Goal: Task Accomplishment & Management: Use online tool/utility

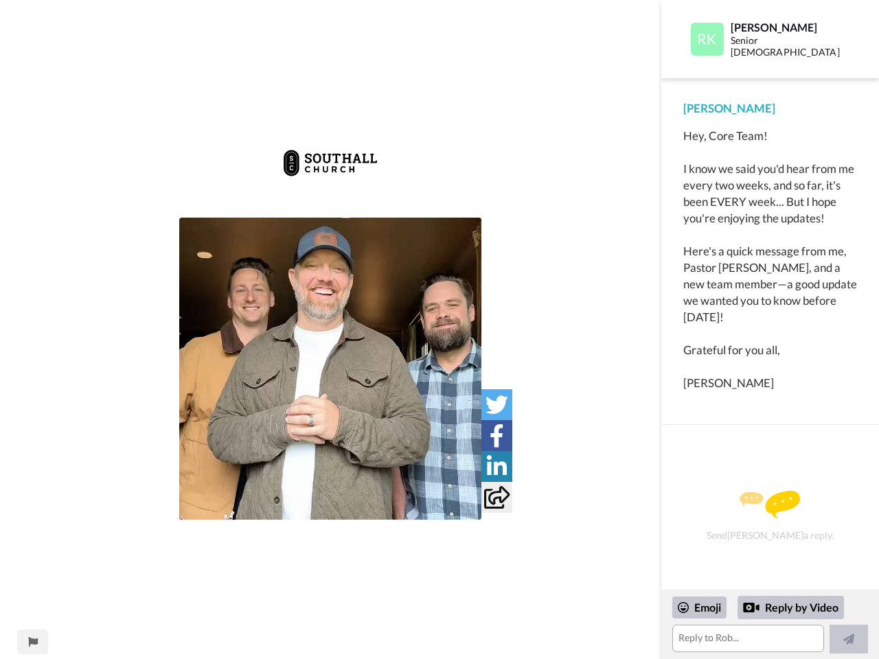
click at [330, 177] on img at bounding box center [329, 163] width 97 height 55
click at [330, 369] on img at bounding box center [330, 369] width 302 height 302
click at [496, 404] on icon at bounding box center [496, 404] width 23 height 23
click at [496, 435] on icon at bounding box center [496, 435] width 14 height 23
click at [496, 466] on icon at bounding box center [497, 466] width 20 height 23
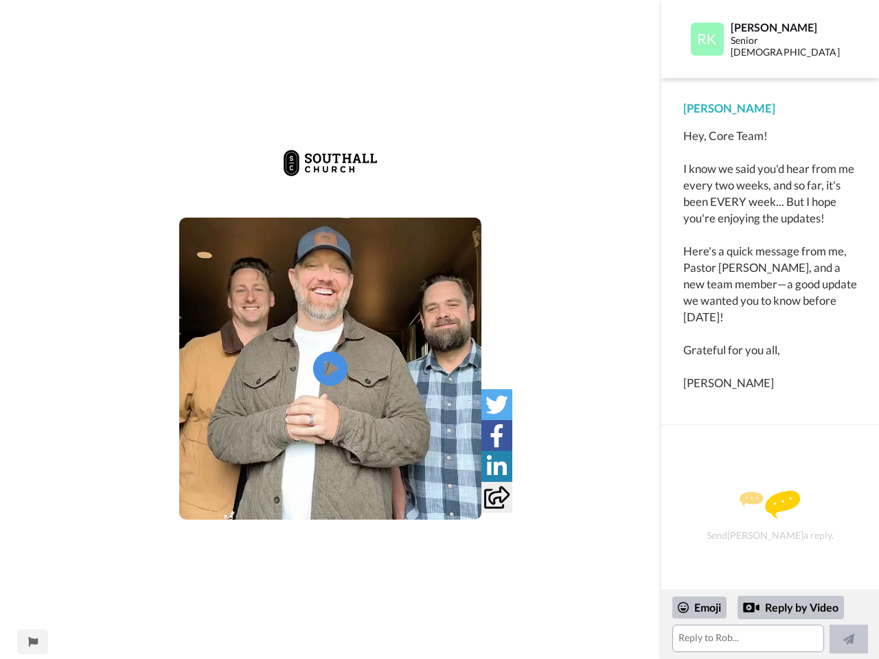
click at [496, 497] on icon at bounding box center [496, 497] width 25 height 23
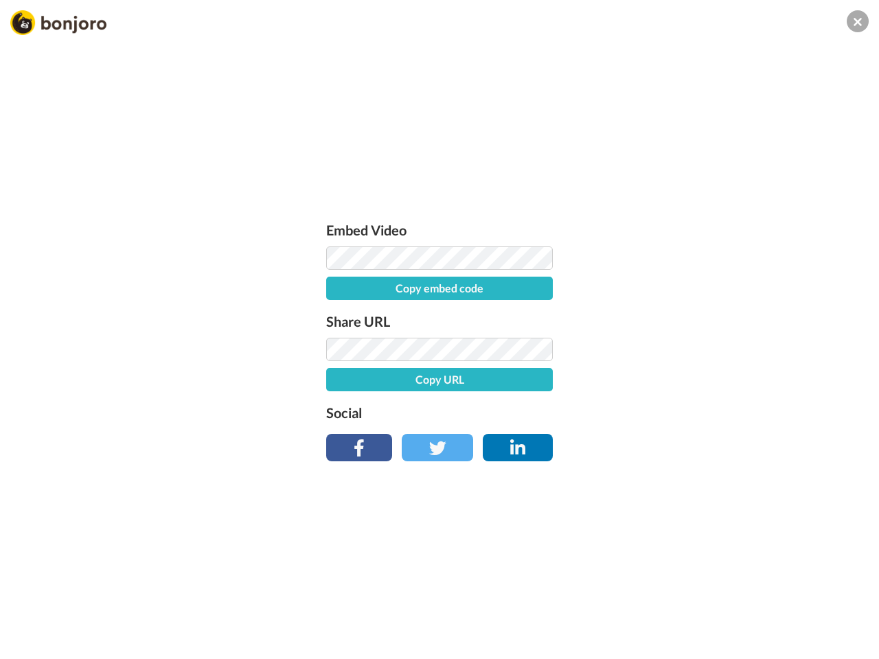
click at [32, 642] on div "Embed Video Copy embed code Share URL Copy URL Social" at bounding box center [439, 403] width 879 height 659
click at [770, 625] on div "Embed Video Copy embed code Share URL Copy URL Social" at bounding box center [439, 403] width 879 height 659
click at [700, 608] on div "Embed Video Copy embed code Share URL Copy URL Social" at bounding box center [439, 403] width 879 height 659
click at [791, 608] on div "Embed Video Copy embed code Share URL Copy URL Social" at bounding box center [439, 403] width 879 height 659
